Goal: Task Accomplishment & Management: Manage account settings

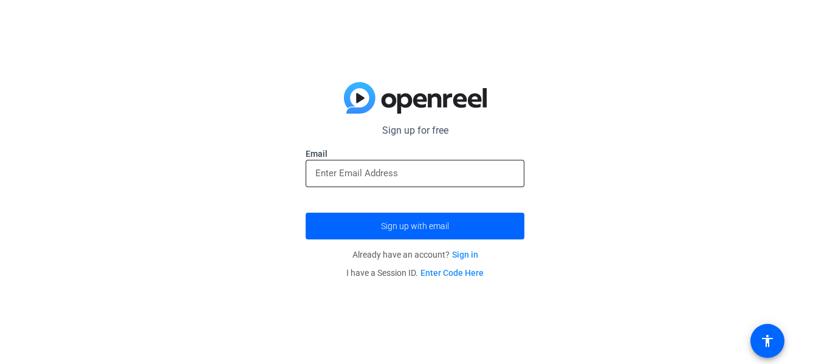
click at [390, 177] on input "email" at bounding box center [414, 173] width 199 height 15
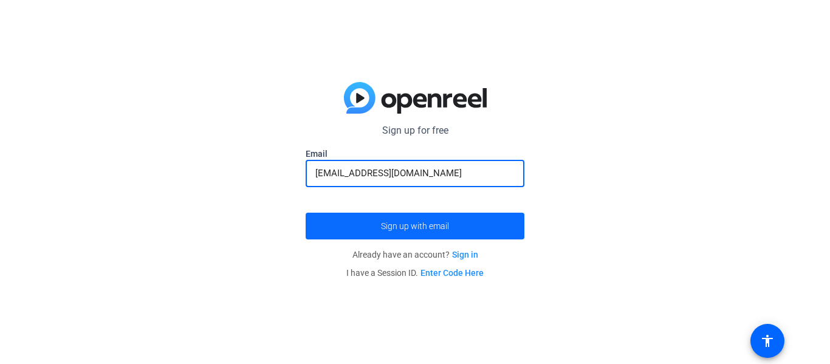
click at [445, 226] on span "Sign up with email" at bounding box center [415, 226] width 68 height 0
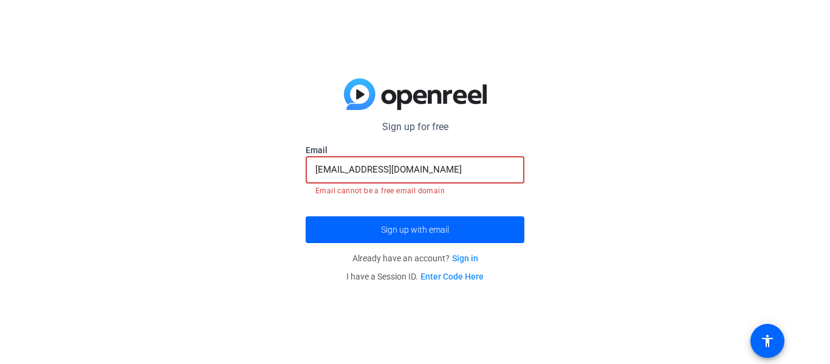
drag, startPoint x: 444, startPoint y: 165, endPoint x: 163, endPoint y: 143, distance: 281.7
click at [163, 143] on div "Sign up for free [EMAIL_ADDRESS][DOMAIN_NAME] Email [EMAIL_ADDRESS][DOMAIN_NAME…" at bounding box center [415, 182] width 830 height 364
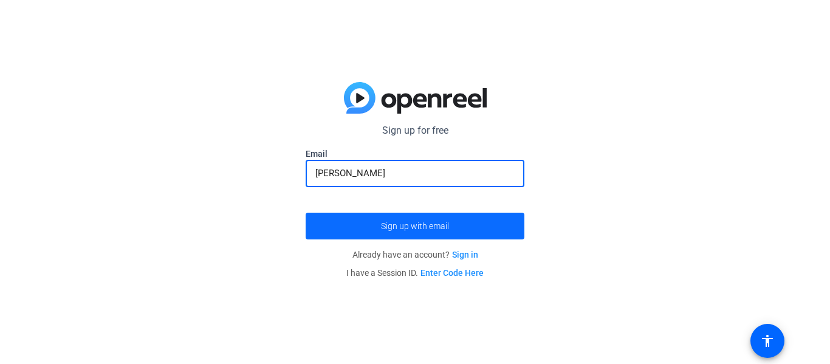
type input "[PERSON_NAME][EMAIL_ADDRESS][DOMAIN_NAME]"
click at [421, 226] on span "Sign up with email" at bounding box center [415, 226] width 68 height 0
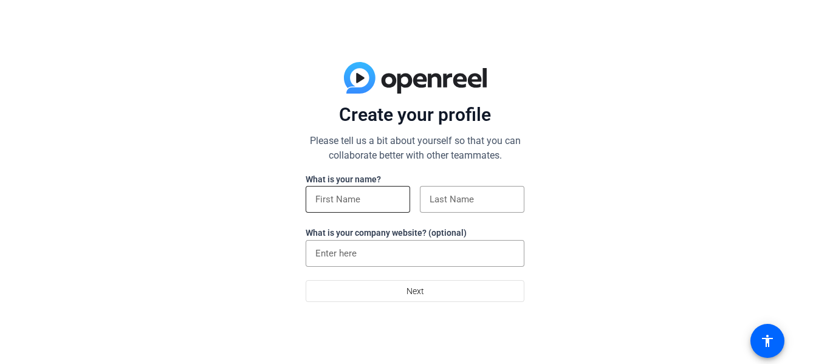
click at [346, 205] on input at bounding box center [357, 199] width 85 height 15
type input "[PERSON_NAME]"
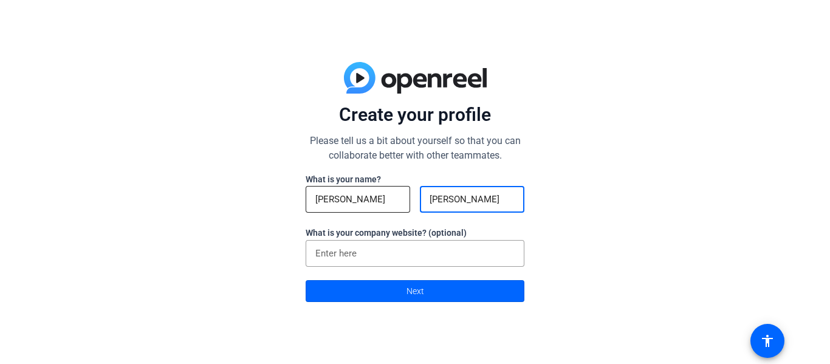
type input "[PERSON_NAME]"
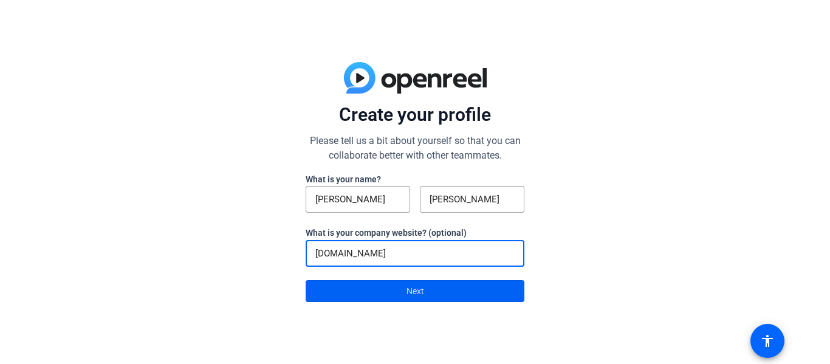
type input "[DOMAIN_NAME]"
click at [377, 288] on span at bounding box center [415, 291] width 218 height 29
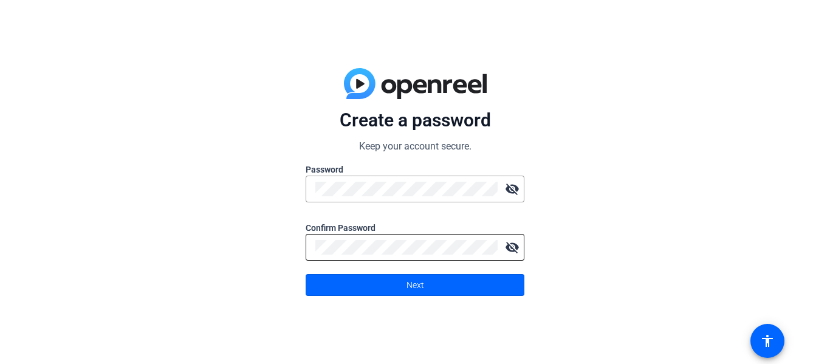
click at [510, 254] on mat-icon "visibility_off" at bounding box center [512, 247] width 24 height 24
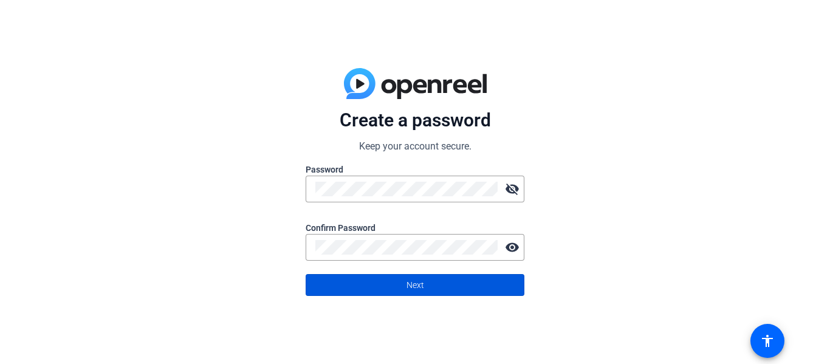
click at [447, 285] on span at bounding box center [415, 284] width 218 height 29
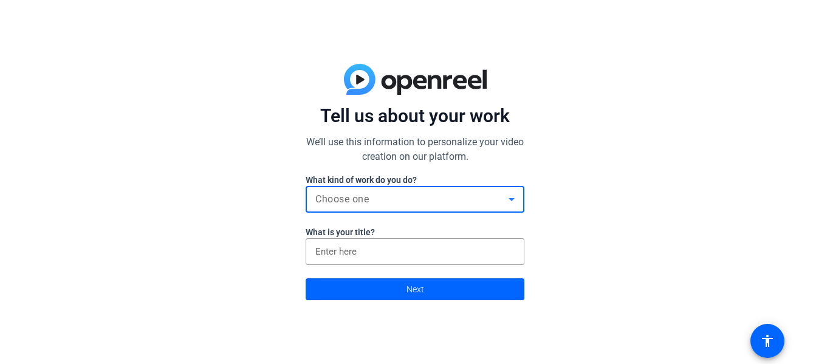
click at [456, 196] on div "Choose one" at bounding box center [411, 199] width 193 height 15
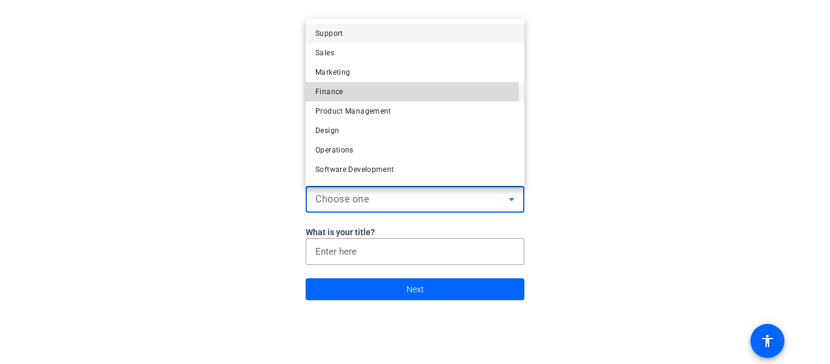
click at [367, 94] on mat-option "Finance" at bounding box center [415, 91] width 219 height 19
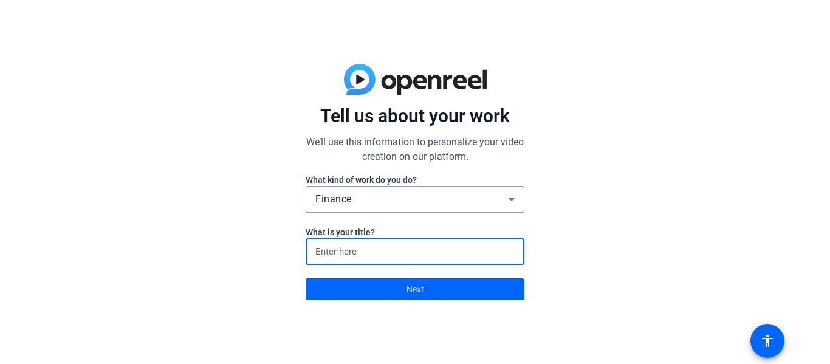
click at [397, 250] on input at bounding box center [414, 251] width 199 height 15
type input "Mortgage Broker"
click at [423, 279] on span "Next" at bounding box center [416, 289] width 18 height 23
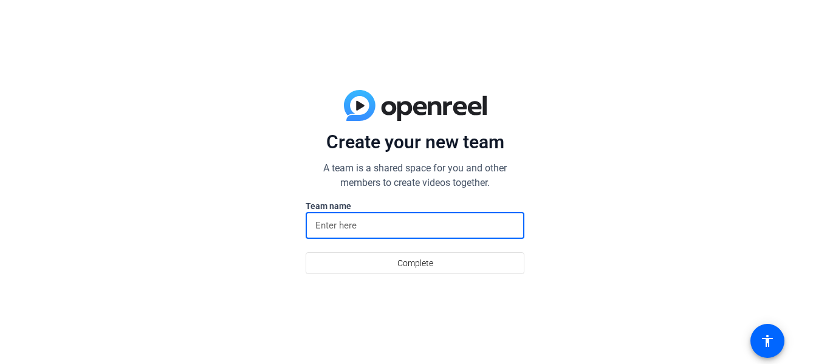
click at [466, 221] on input at bounding box center [414, 225] width 199 height 15
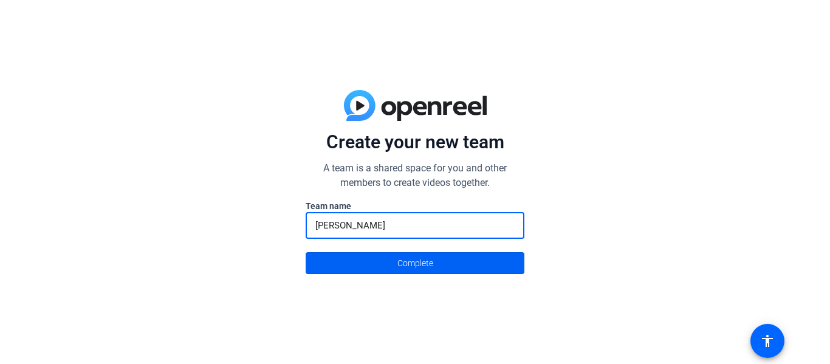
type input "Cathy Sabater"
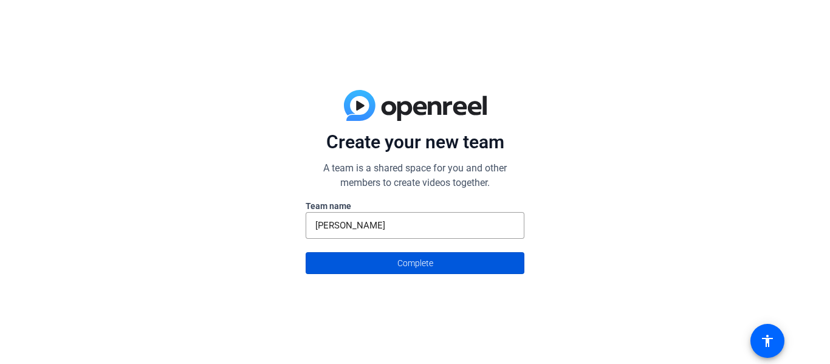
click at [398, 266] on span "Complete" at bounding box center [416, 263] width 36 height 23
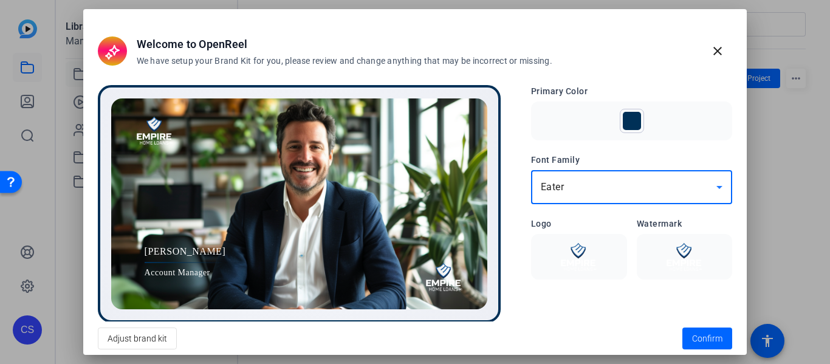
click at [715, 191] on icon at bounding box center [719, 187] width 15 height 15
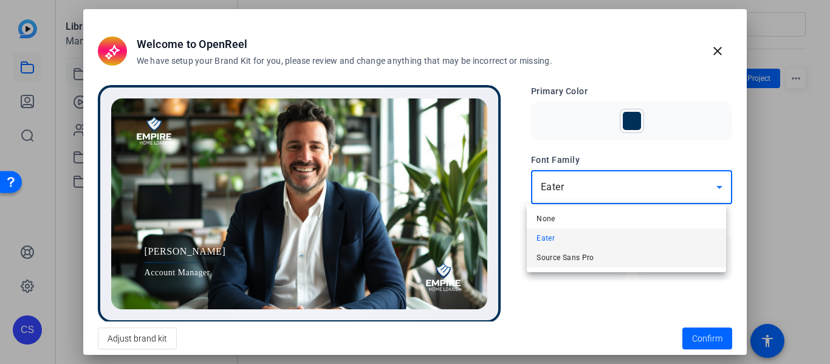
click at [571, 260] on span "Source Sans Pro" at bounding box center [566, 257] width 58 height 15
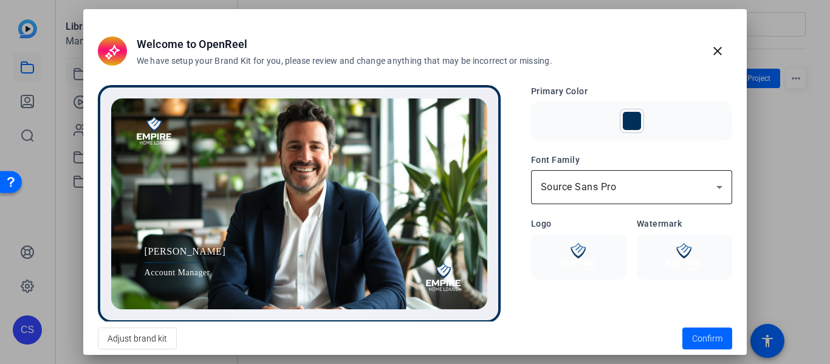
click at [610, 178] on div "Source Sans Pro" at bounding box center [632, 187] width 182 height 34
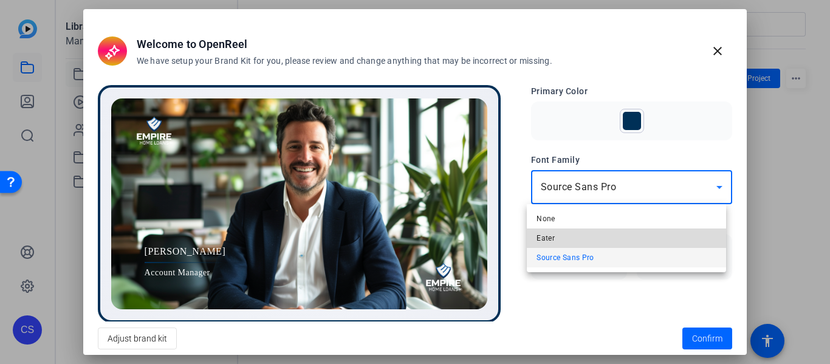
click at [586, 234] on mat-option "Eater" at bounding box center [626, 238] width 199 height 19
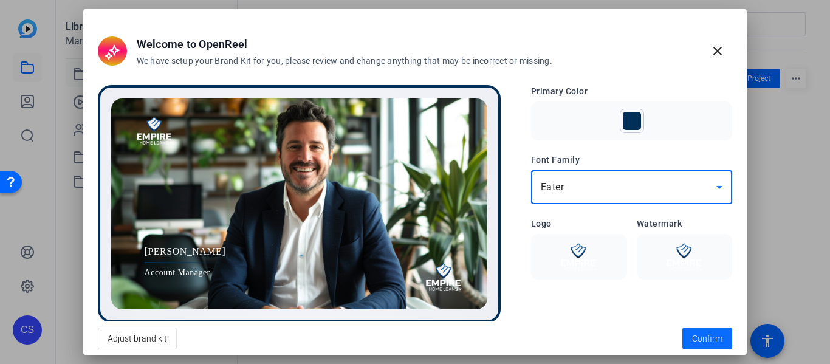
click at [699, 337] on span "Confirm" at bounding box center [707, 338] width 30 height 13
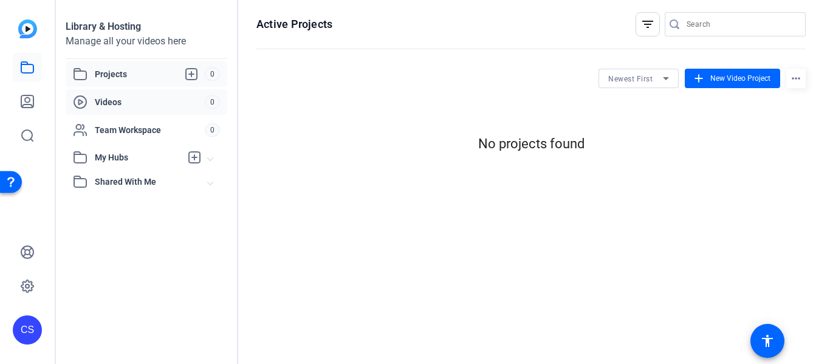
click at [113, 100] on span "Videos" at bounding box center [150, 102] width 110 height 12
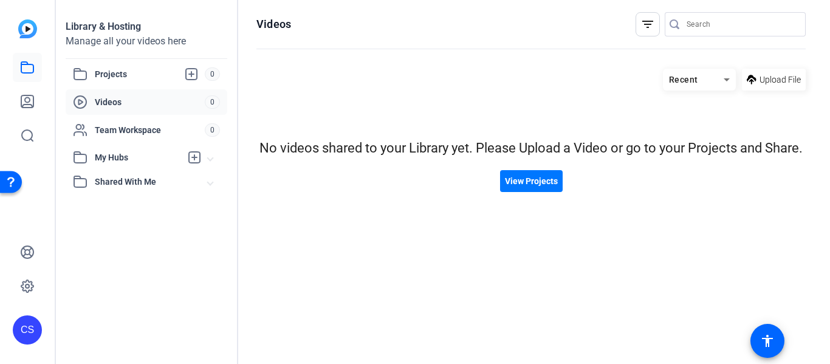
click at [114, 101] on span "Videos" at bounding box center [150, 102] width 110 height 12
click at [24, 289] on icon at bounding box center [27, 286] width 15 height 15
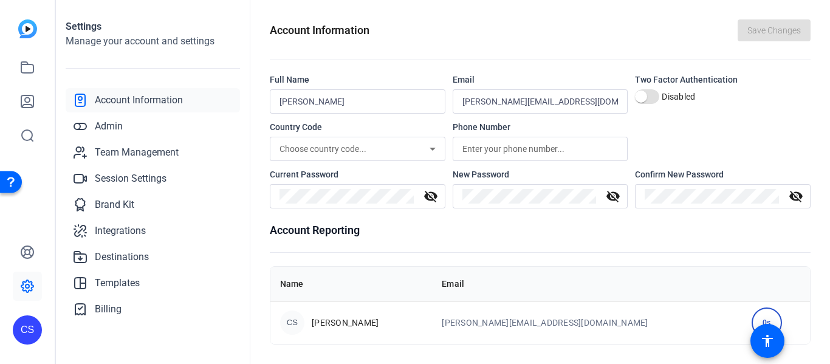
click at [373, 145] on div "Choose country code..." at bounding box center [355, 149] width 150 height 15
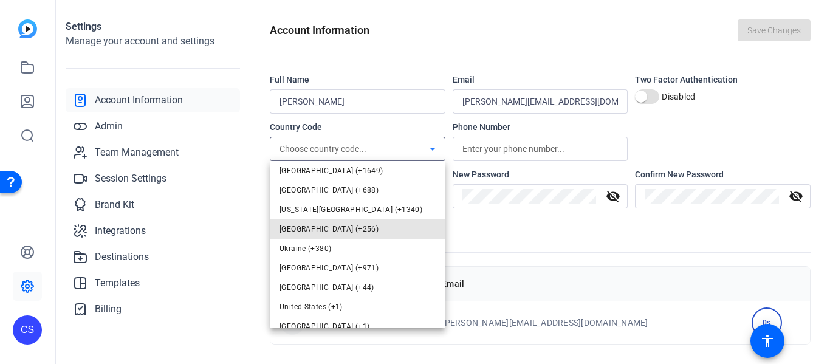
scroll to position [1333, 0]
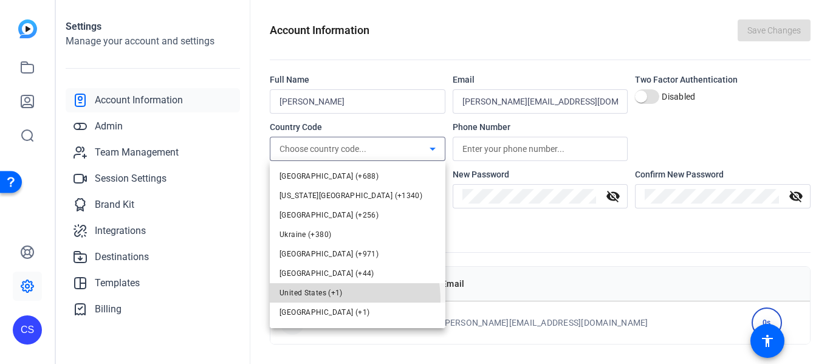
type input "u"
click at [325, 300] on mat-option "United States (+1)" at bounding box center [358, 292] width 176 height 19
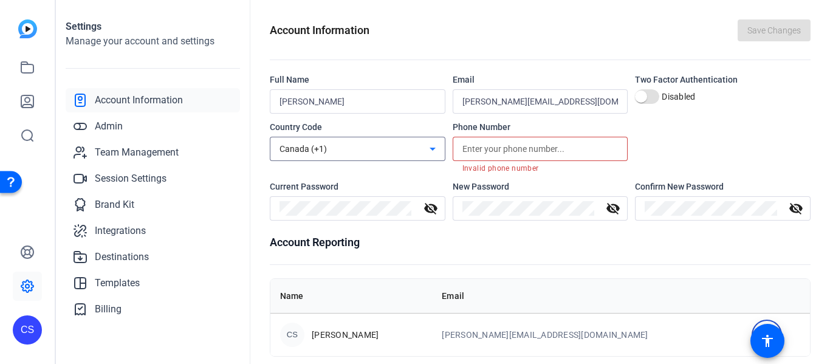
click at [520, 151] on input "text" at bounding box center [541, 149] width 156 height 15
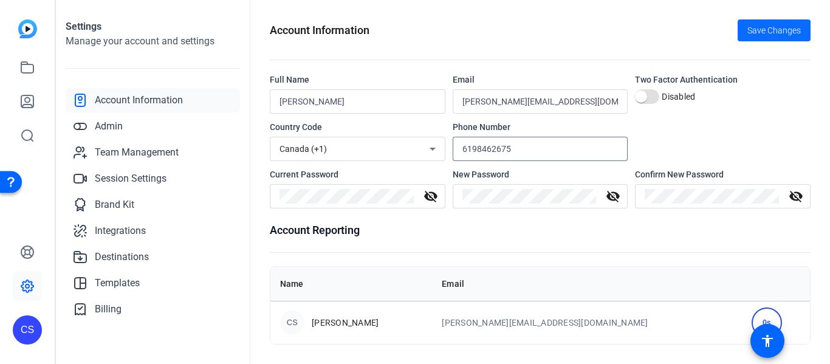
type input "6198462675"
click at [769, 27] on span "Save Changes" at bounding box center [774, 30] width 53 height 13
click at [106, 122] on span "Admin" at bounding box center [109, 126] width 28 height 15
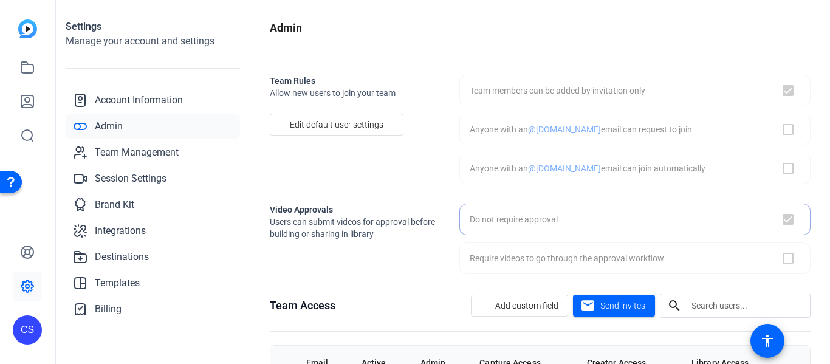
checkbox input "true"
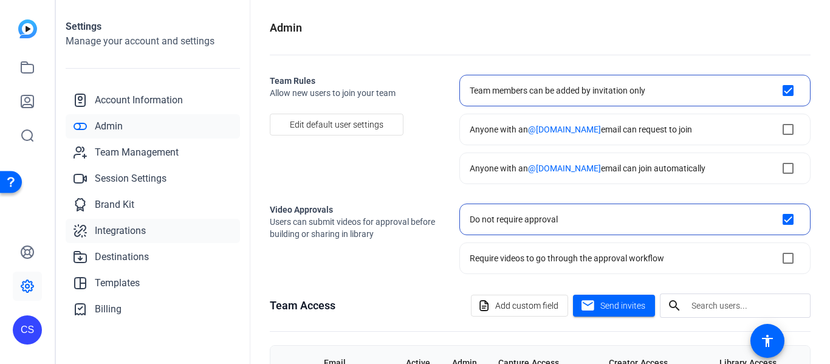
click at [116, 230] on span "Integrations" at bounding box center [120, 231] width 51 height 15
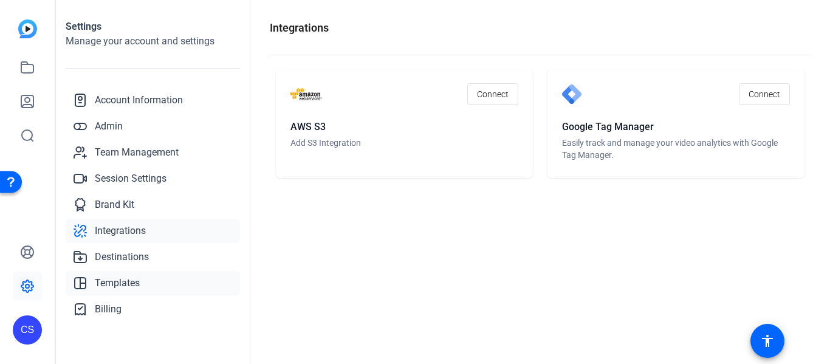
click at [126, 281] on span "Templates" at bounding box center [117, 283] width 45 height 15
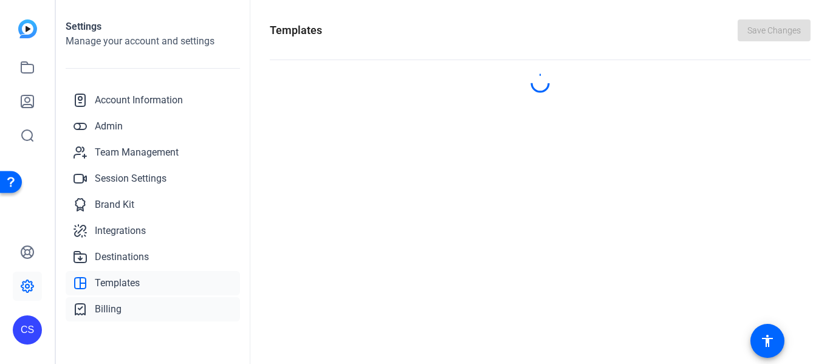
click at [112, 320] on link "Billing" at bounding box center [153, 309] width 174 height 24
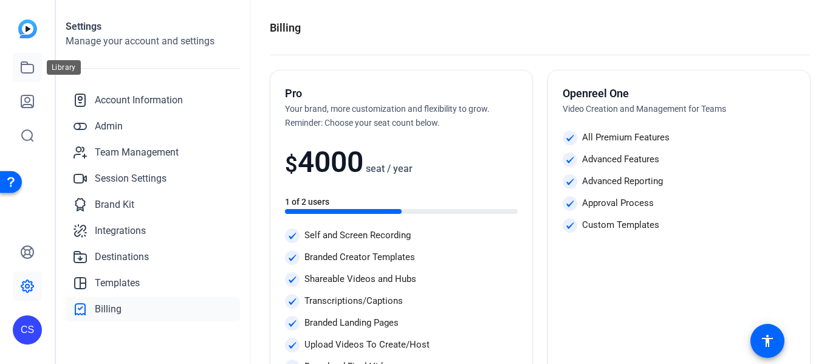
click at [28, 66] on icon at bounding box center [27, 67] width 15 height 15
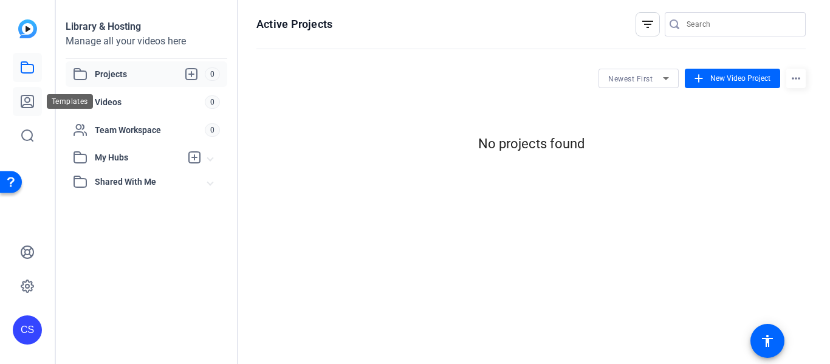
click at [24, 102] on icon at bounding box center [27, 101] width 15 height 15
